Goal: Task Accomplishment & Management: Use online tool/utility

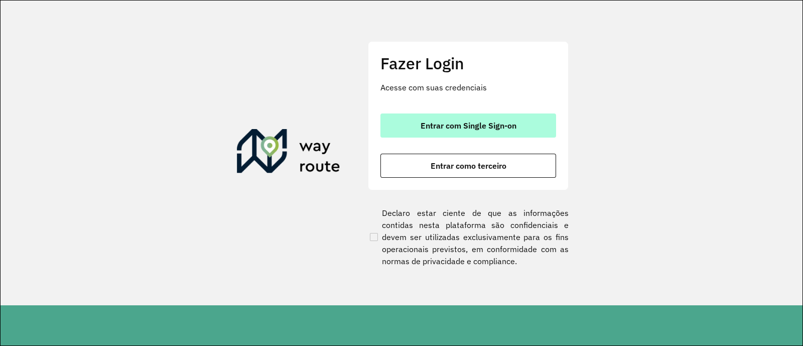
click at [437, 124] on span "Entrar com Single Sign-on" at bounding box center [468, 125] width 96 height 8
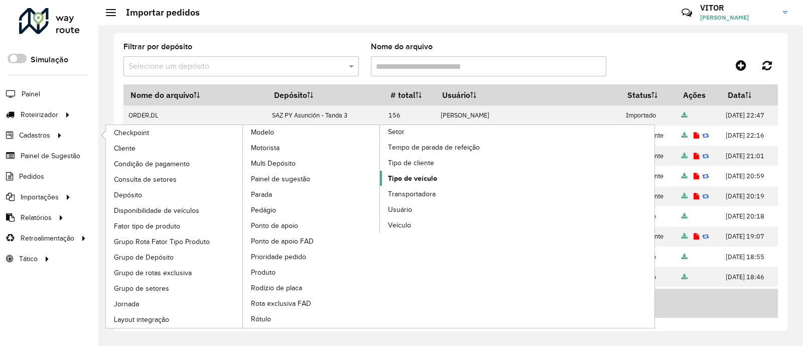
click at [408, 174] on span "Tipo de veículo" at bounding box center [412, 178] width 49 height 11
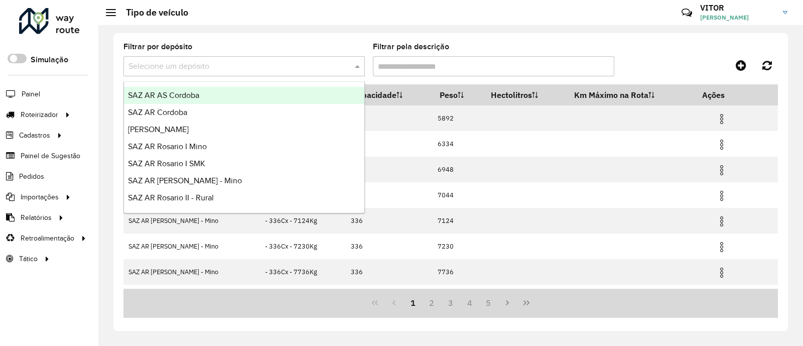
click at [313, 63] on input "text" at bounding box center [233, 67] width 211 height 12
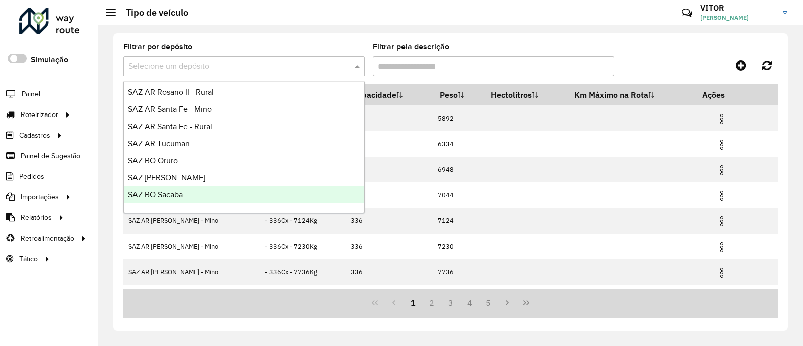
scroll to position [125, 0]
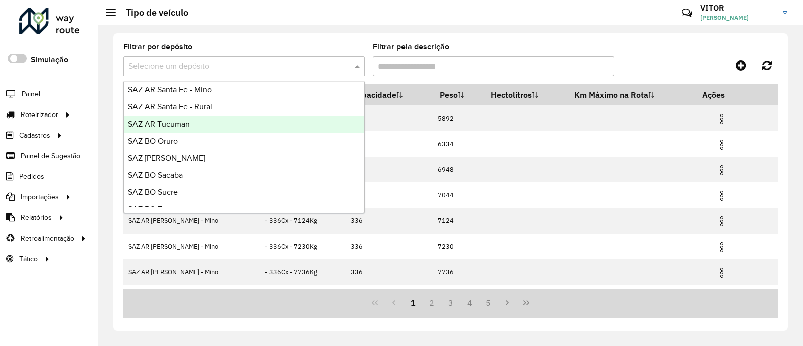
click at [201, 124] on div "SAZ AR Tucuman" at bounding box center [244, 123] width 240 height 17
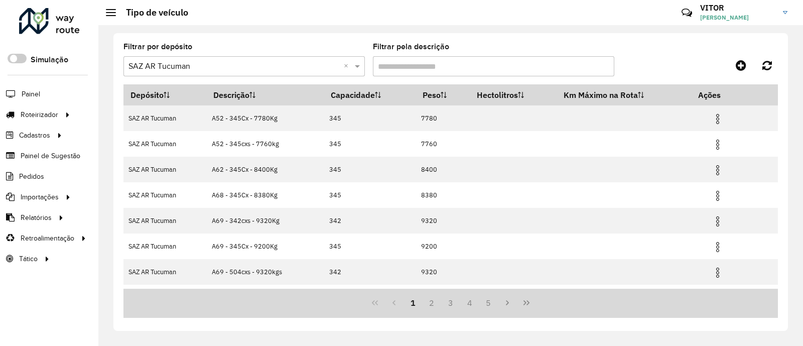
click at [481, 67] on input "Filtrar pela descrição" at bounding box center [493, 66] width 241 height 20
click at [403, 64] on input "Filtrar pela descrição" at bounding box center [493, 66] width 241 height 20
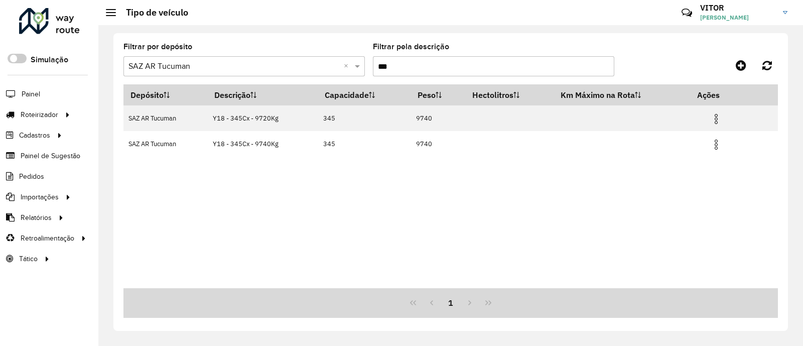
type input "***"
